Goal: Task Accomplishment & Management: Use online tool/utility

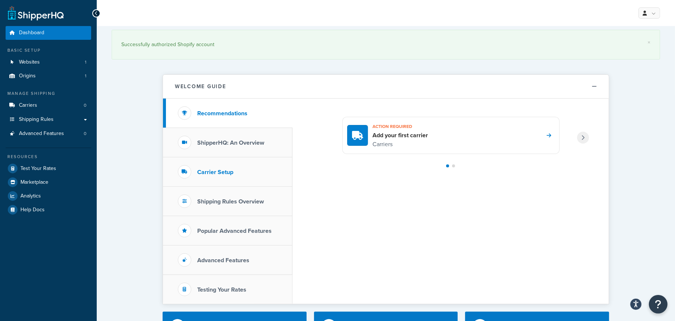
click at [212, 171] on h3 "Carrier Setup" at bounding box center [215, 172] width 36 height 7
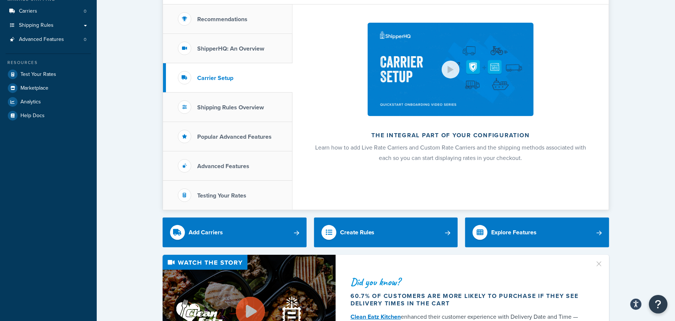
scroll to position [112, 0]
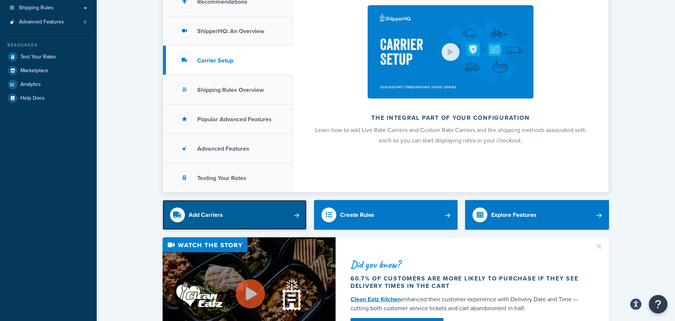
click at [284, 213] on link "Add Carriers" at bounding box center [234, 215] width 144 height 30
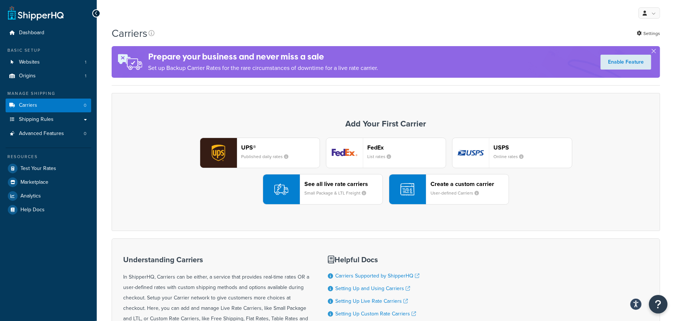
click at [337, 188] on div "See all live rate carriers Small Package & LTL Freight" at bounding box center [343, 189] width 78 height 18
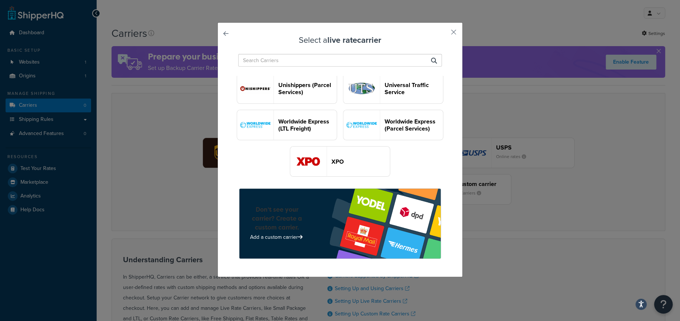
scroll to position [2035, 0]
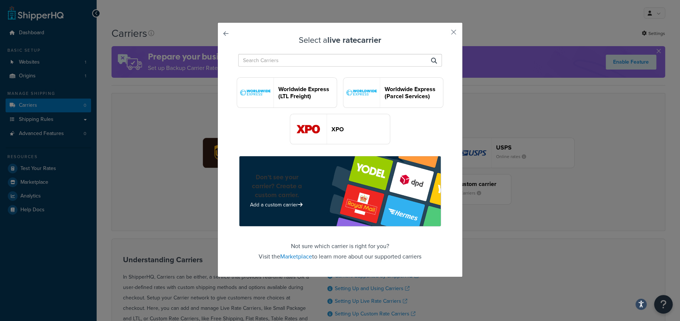
click at [332, 100] on header "Worldwide Express (LTL Freight)" at bounding box center [308, 93] width 58 height 14
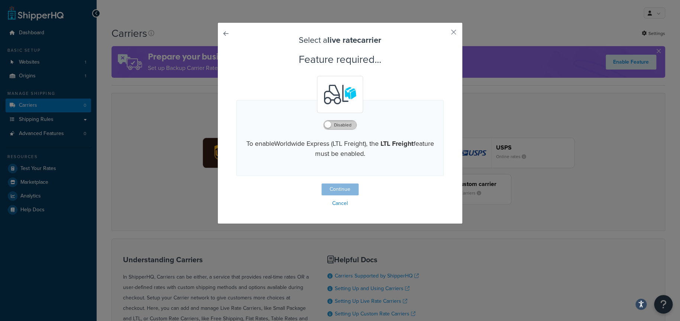
click at [341, 126] on label "Disabled" at bounding box center [340, 124] width 33 height 9
click at [345, 190] on button "Continue" at bounding box center [340, 189] width 37 height 12
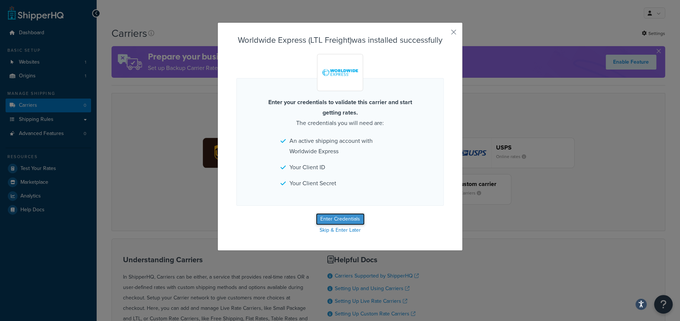
click at [342, 216] on button "Enter Credentials" at bounding box center [340, 219] width 49 height 12
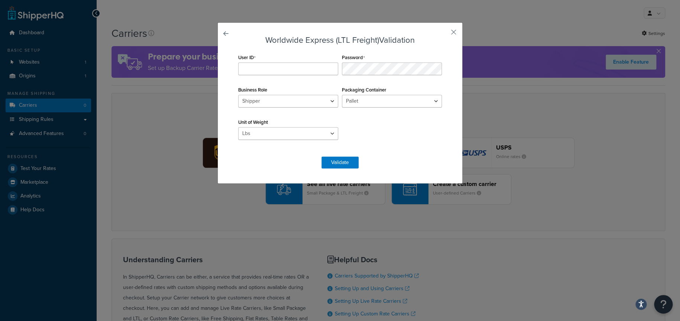
click at [236, 36] on link at bounding box center [236, 36] width 0 height 0
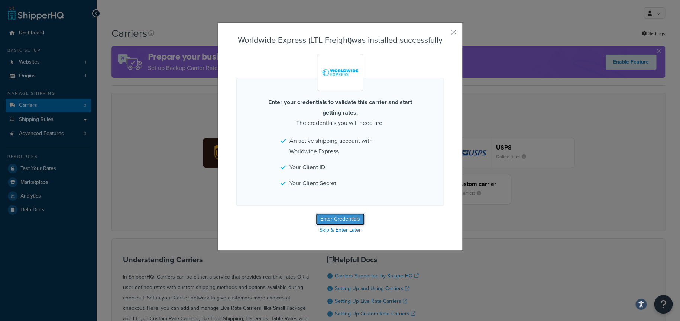
click at [347, 220] on button "Enter Credentials" at bounding box center [340, 219] width 49 height 12
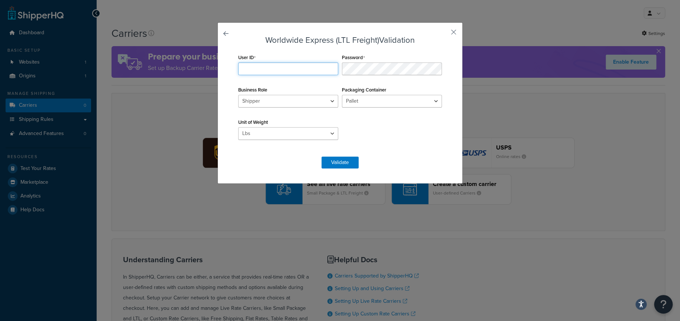
click at [241, 67] on input "User ID" at bounding box center [288, 68] width 100 height 13
paste input "CZrsbidGreQwQZnIRPiHu4bmep22Q5cg"
type input "CZrsbidGreQwQZnIRPiHu4bmep22Q5cg"
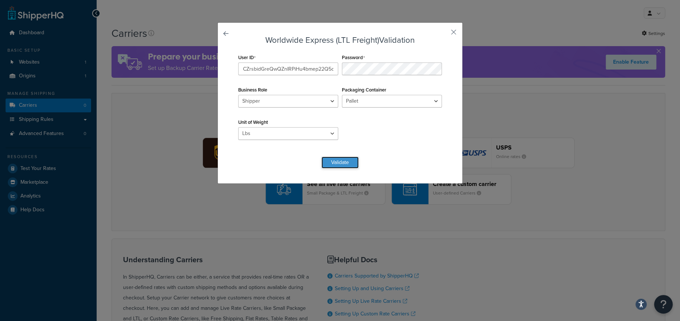
click at [344, 159] on button "Validate" at bounding box center [340, 163] width 37 height 12
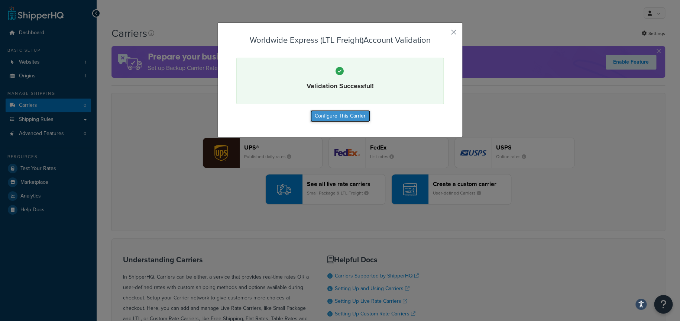
click at [341, 114] on button "Configure This Carrier" at bounding box center [340, 116] width 60 height 12
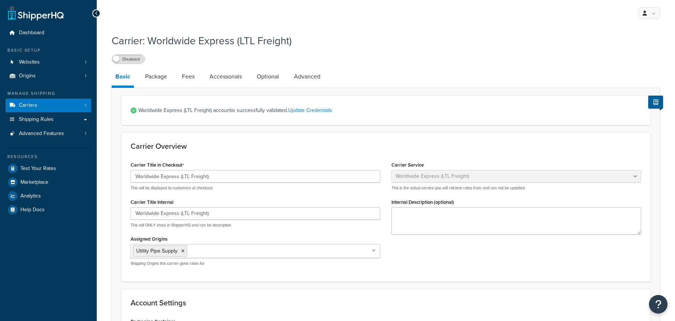
select select "worldwideExpressFreight"
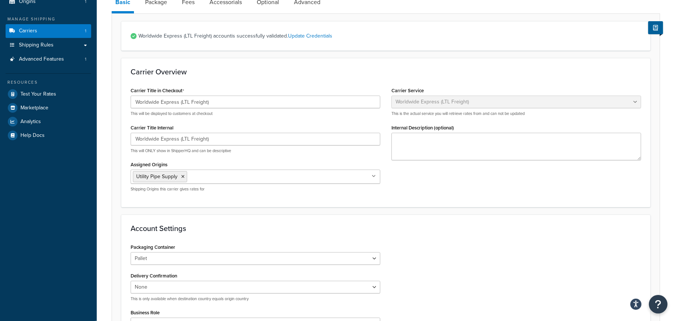
scroll to position [37, 0]
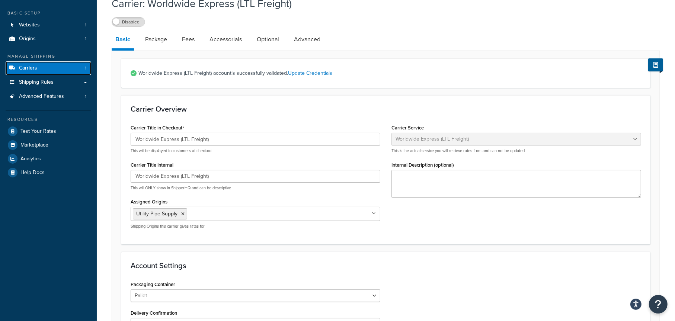
click at [33, 69] on span "Carriers" at bounding box center [28, 68] width 18 height 6
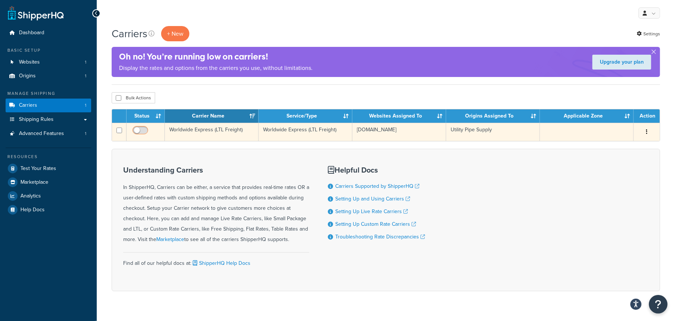
click at [141, 131] on input "checkbox" at bounding box center [141, 132] width 20 height 9
checkbox input "true"
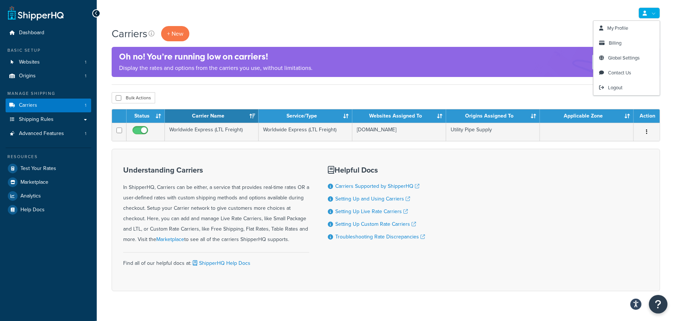
click at [657, 15] on link at bounding box center [649, 12] width 22 height 11
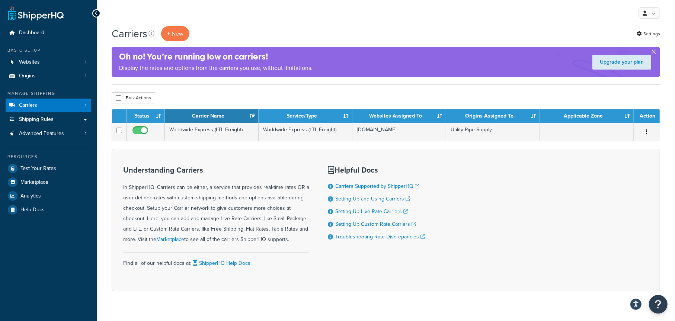
click at [540, 22] on div "My Profile Billing Global Settings Contact Us Logout" at bounding box center [386, 13] width 578 height 26
click at [367, 97] on div "Bulk Actions Duplicate Delete" at bounding box center [386, 97] width 548 height 11
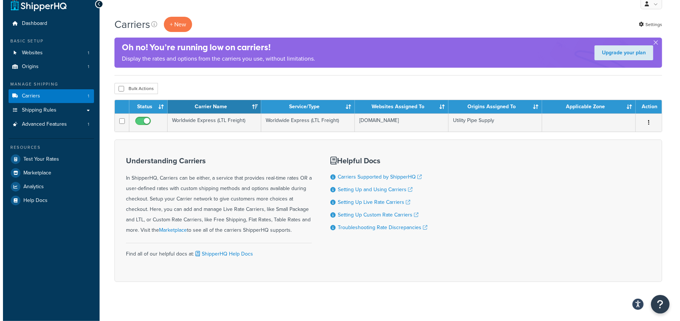
scroll to position [15, 0]
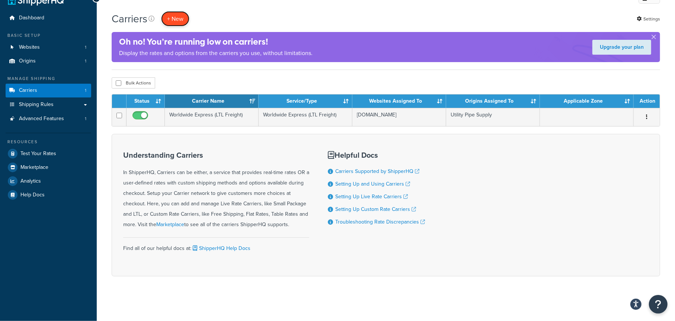
click at [180, 21] on button "+ New" at bounding box center [175, 18] width 28 height 15
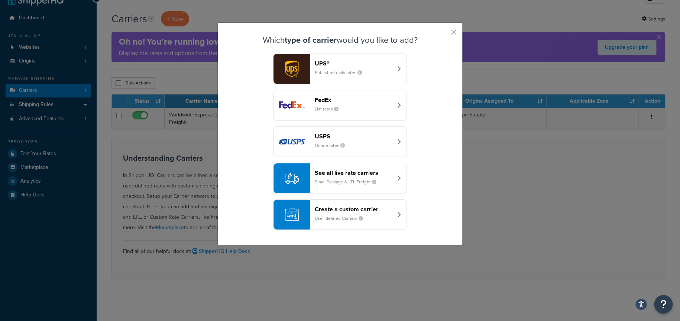
click at [347, 178] on div "See all live rate carriers Small Package & LTL Freight" at bounding box center [354, 178] width 78 height 18
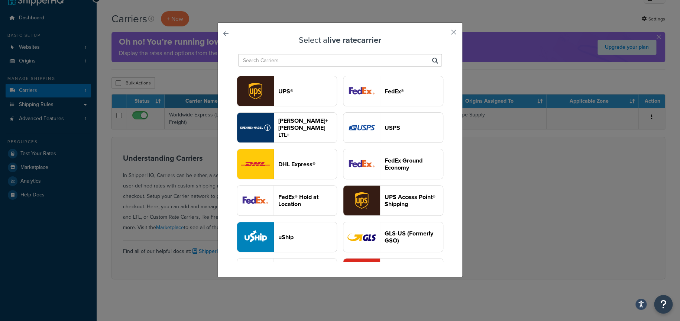
click at [294, 62] on input "text" at bounding box center [340, 60] width 204 height 13
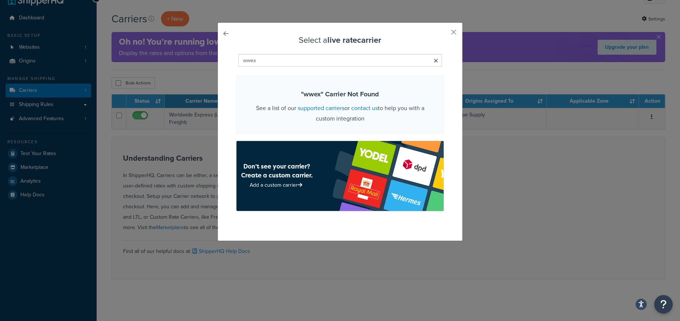
drag, startPoint x: 288, startPoint y: 60, endPoint x: 221, endPoint y: 62, distance: 67.7
click at [221, 62] on div "Select a live rate carrier wwex " wwex " Carrier Not Found See a list of our su…" at bounding box center [340, 131] width 245 height 219
type input "wwex"
click at [434, 62] on icon at bounding box center [436, 61] width 4 height 6
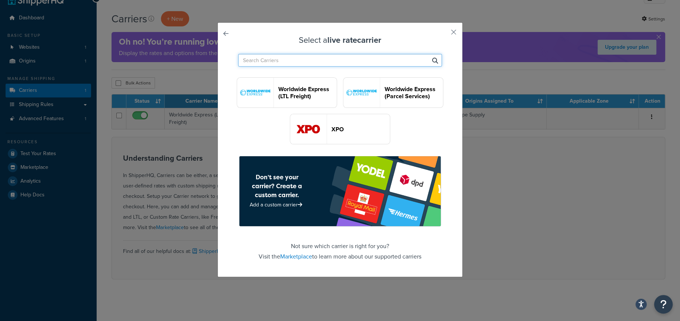
scroll to position [2035, 0]
click at [385, 100] on header "Worldwide Express (Parcel Services)" at bounding box center [414, 93] width 58 height 14
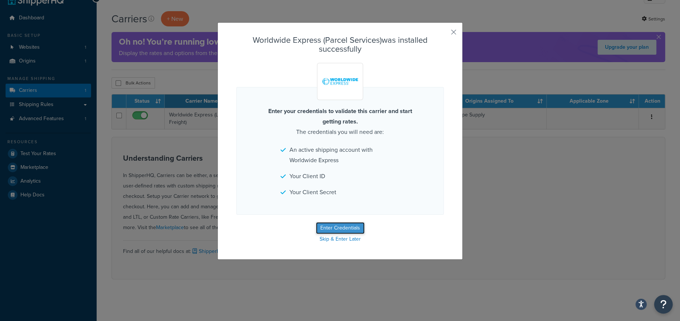
click at [338, 228] on button "Enter Credentials" at bounding box center [340, 228] width 49 height 12
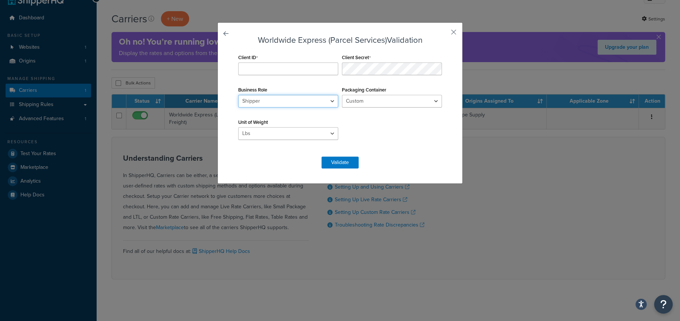
click at [313, 103] on select "Shipper Consignee Third Party" at bounding box center [288, 101] width 100 height 13
click at [400, 128] on div "Client ID Client Secret Business Role Shipper Consignee Third Party Packaging C…" at bounding box center [339, 100] width 207 height 97
click at [253, 69] on input "Client ID" at bounding box center [288, 68] width 100 height 13
paste input "CZrsbidGreQwQZnIRPiHu4bmep22Q5cg"
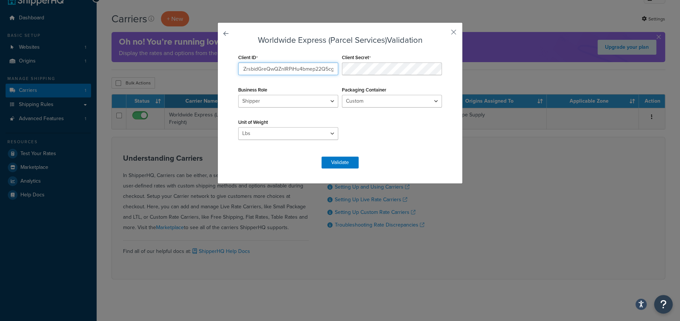
type input "CZrsbidGreQwQZnIRPiHu4bmep22Q5cg"
click at [343, 164] on button "Validate" at bounding box center [340, 163] width 37 height 12
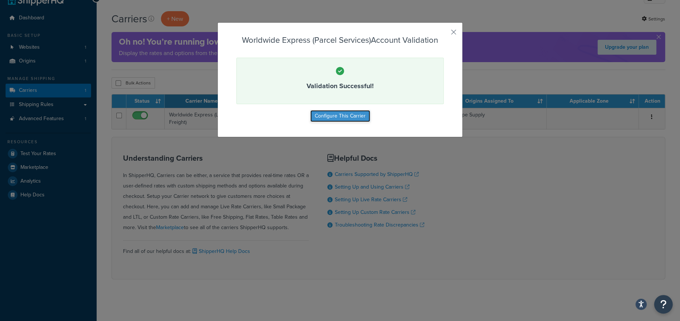
click at [350, 116] on button "Configure This Carrier" at bounding box center [340, 116] width 60 height 12
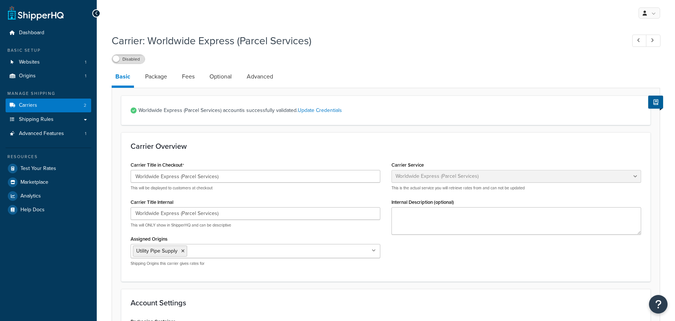
select select "worldwideExpress"
click at [36, 105] on span "Carriers" at bounding box center [28, 105] width 18 height 6
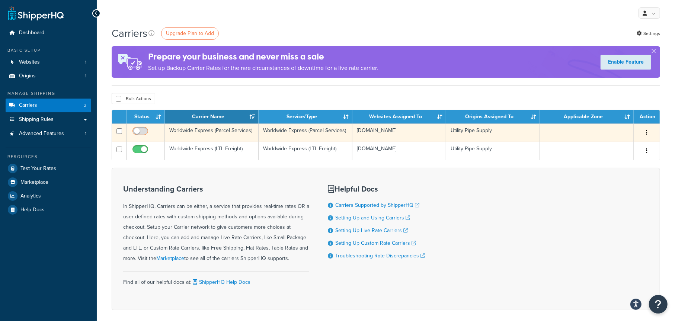
click at [141, 131] on input "checkbox" at bounding box center [141, 132] width 20 height 9
checkbox input "true"
click at [645, 131] on button "button" at bounding box center [646, 133] width 10 height 12
click at [599, 147] on link "Edit" at bounding box center [616, 147] width 59 height 15
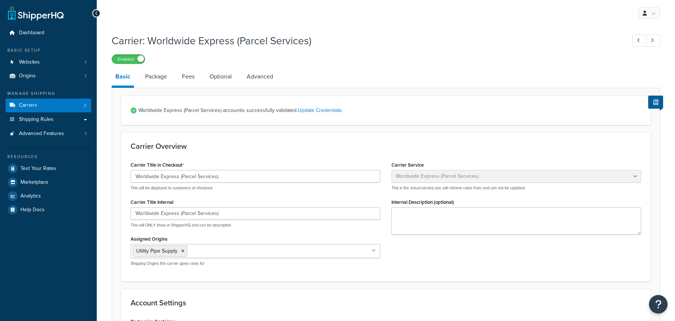
select select "worldwideExpress"
click at [34, 35] on span "Dashboard" at bounding box center [31, 33] width 25 height 6
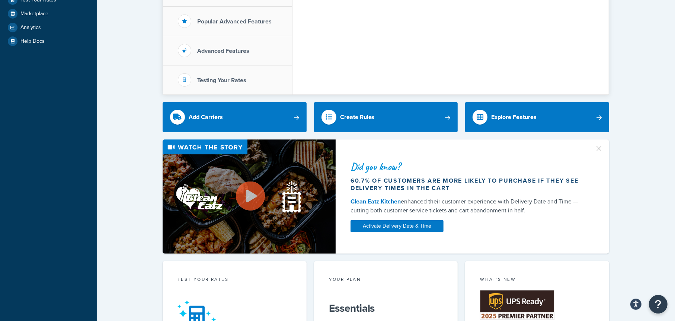
scroll to position [186, 0]
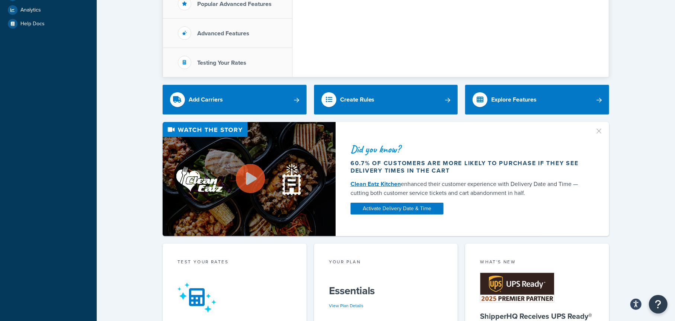
click at [601, 129] on button "button" at bounding box center [602, 129] width 2 height 2
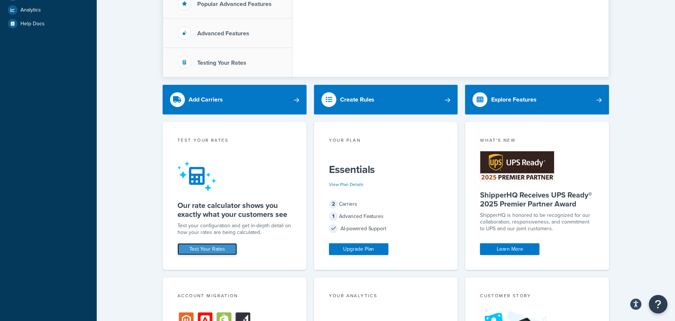
click at [210, 248] on link "Test Your Rates" at bounding box center [206, 249] width 59 height 12
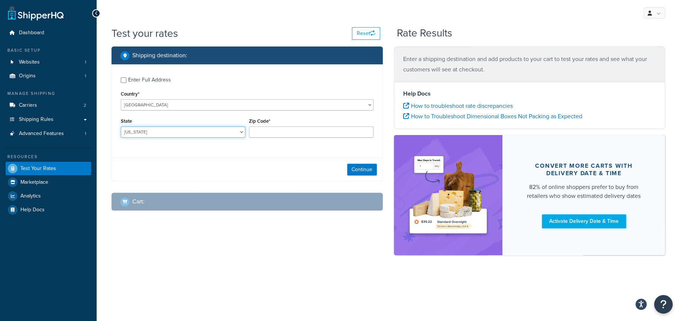
click at [173, 133] on select "[US_STATE] [US_STATE] [US_STATE] [US_STATE] [US_STATE] Armed Forces Americas Ar…" at bounding box center [183, 131] width 125 height 11
select select "CA"
click at [121, 126] on select "[US_STATE] [US_STATE] [US_STATE] [US_STATE] [US_STATE] Armed Forces Americas Ar…" at bounding box center [183, 131] width 125 height 11
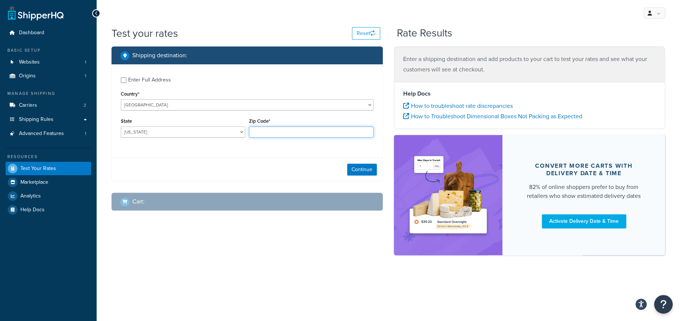
click at [268, 135] on input "Zip Code*" at bounding box center [311, 131] width 125 height 11
type input "90210"
click at [359, 169] on button "Continue" at bounding box center [362, 170] width 30 height 12
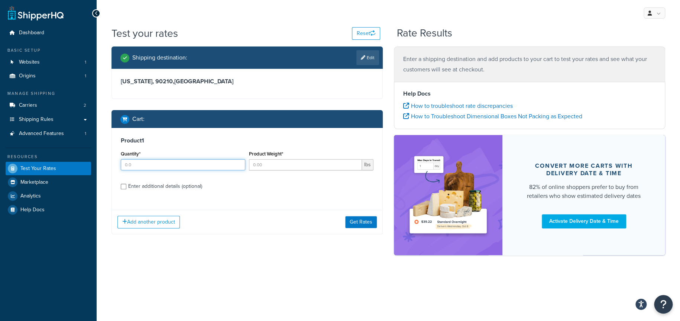
click at [175, 168] on input "Quantity*" at bounding box center [183, 164] width 125 height 11
type input "1"
click at [277, 163] on input "Product Weight*" at bounding box center [305, 164] width 113 height 11
type input "5"
click at [357, 222] on button "Get Rates" at bounding box center [361, 222] width 32 height 12
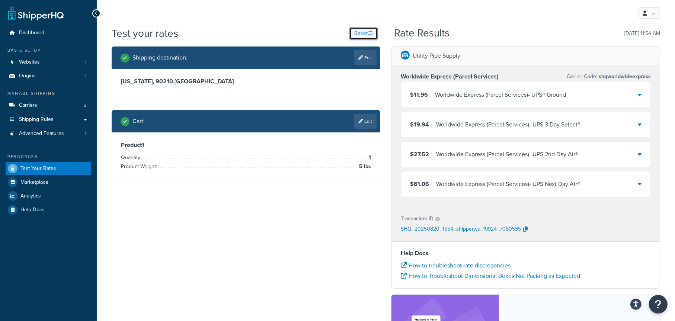
click at [361, 34] on button "Reset" at bounding box center [363, 33] width 28 height 13
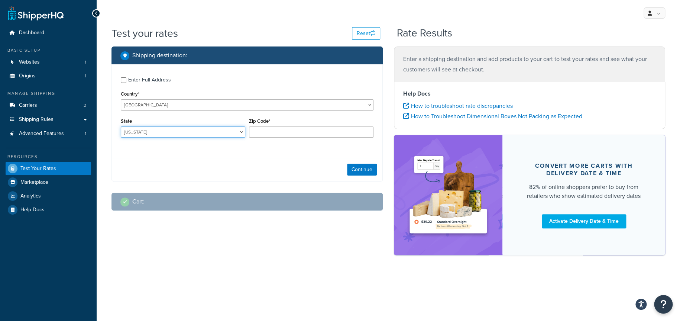
click at [212, 134] on select "Alabama Alaska American Samoa Arizona Arkansas Armed Forces Americas Armed Forc…" at bounding box center [183, 131] width 125 height 11
select select "CA"
click at [121, 126] on select "Alabama Alaska American Samoa Arizona Arkansas Armed Forces Americas Armed Forc…" at bounding box center [183, 131] width 125 height 11
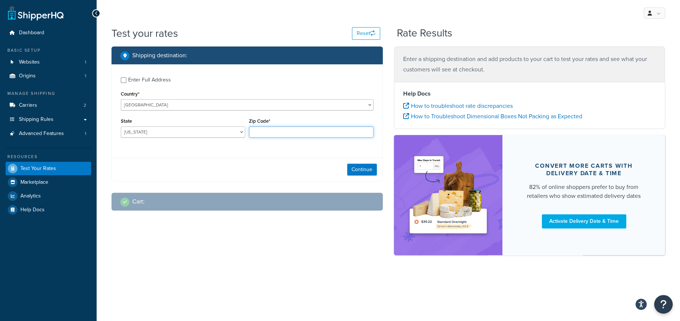
click at [268, 135] on input "Zip Code*" at bounding box center [311, 131] width 125 height 11
type input "90210"
click at [359, 167] on button "Continue" at bounding box center [362, 170] width 30 height 12
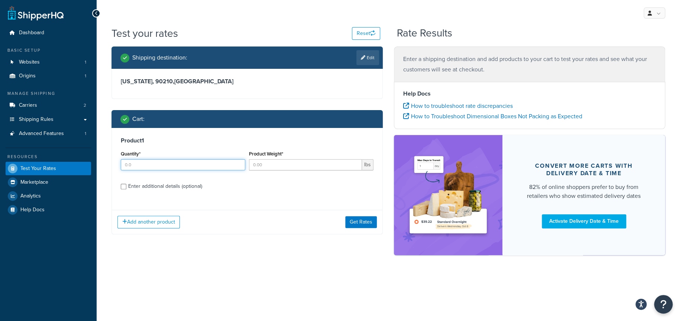
click at [155, 162] on input "Quantity*" at bounding box center [183, 164] width 125 height 11
type input "1"
click at [274, 164] on input "Product Weight*" at bounding box center [305, 164] width 113 height 11
type input "300"
click at [361, 222] on button "Get Rates" at bounding box center [361, 222] width 32 height 12
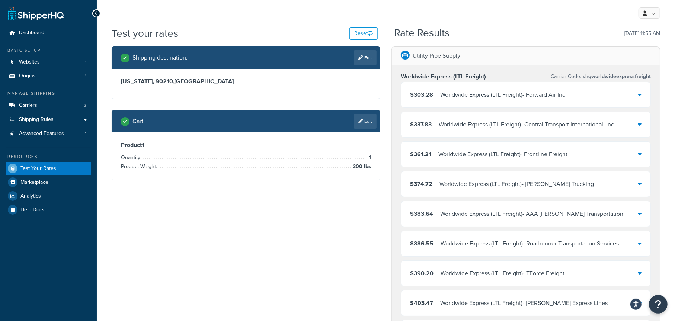
click at [567, 93] on div "$303.28 Worldwide Express (LTL Freight) - Forward Air Inc" at bounding box center [525, 94] width 249 height 25
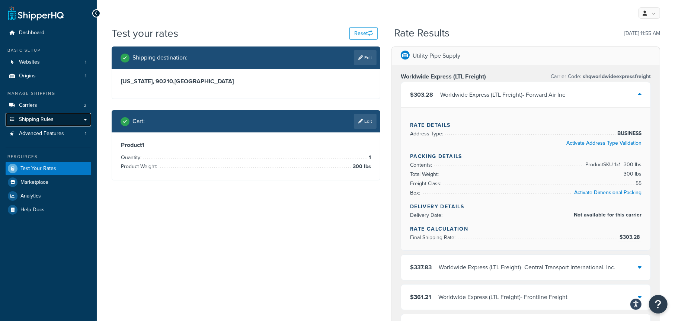
click at [41, 119] on span "Shipping Rules" at bounding box center [36, 119] width 35 height 6
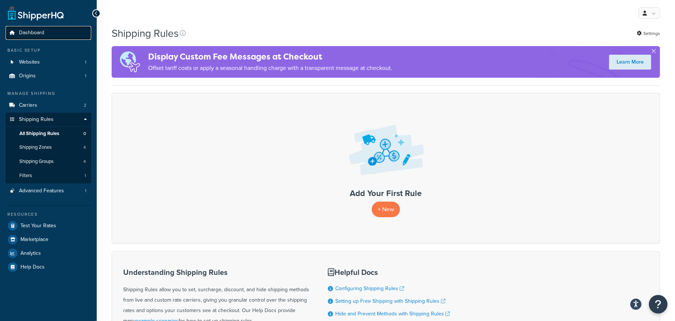
click at [31, 32] on span "Dashboard" at bounding box center [31, 33] width 25 height 6
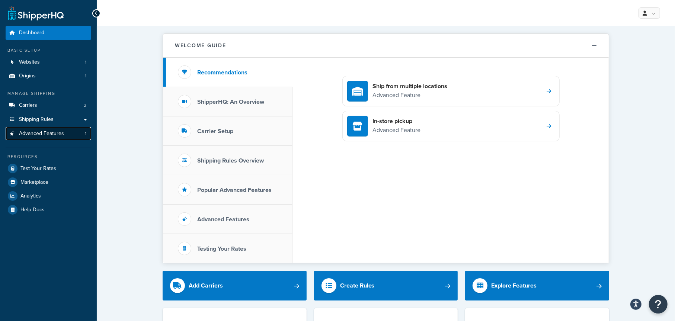
click at [55, 132] on span "Advanced Features" at bounding box center [41, 134] width 45 height 6
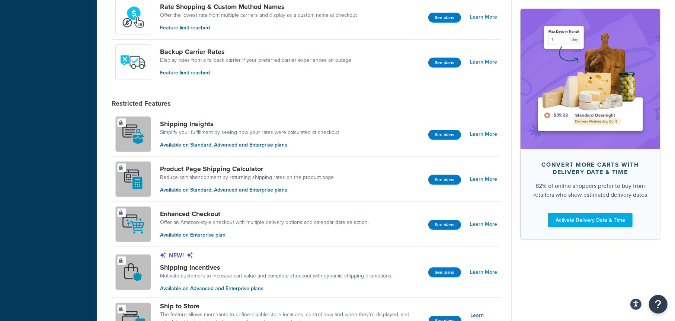
scroll to position [409, 0]
